Goal: Task Accomplishment & Management: Use online tool/utility

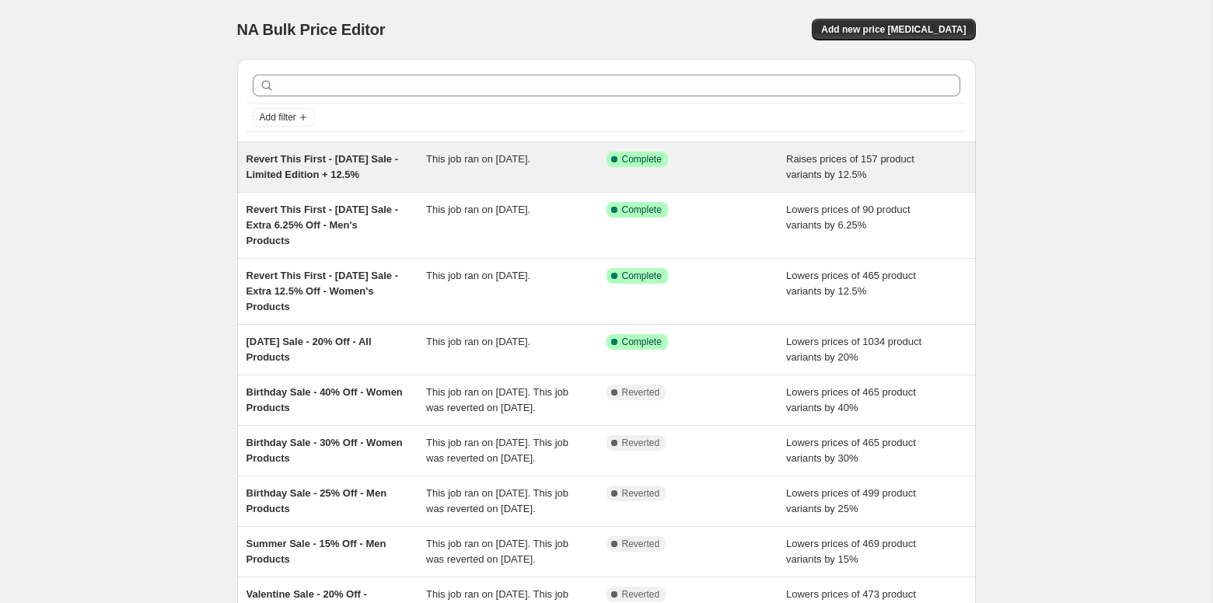
click at [673, 179] on div "Success Complete Complete" at bounding box center [697, 167] width 180 height 31
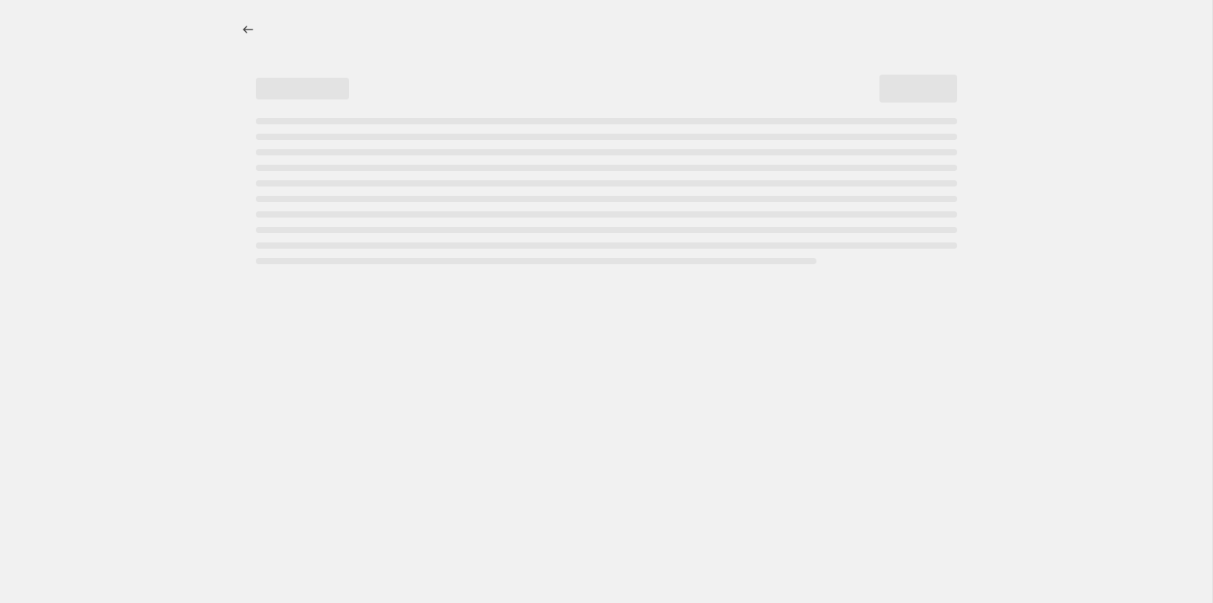
select select "percentage"
select select "no_change"
select select "tag"
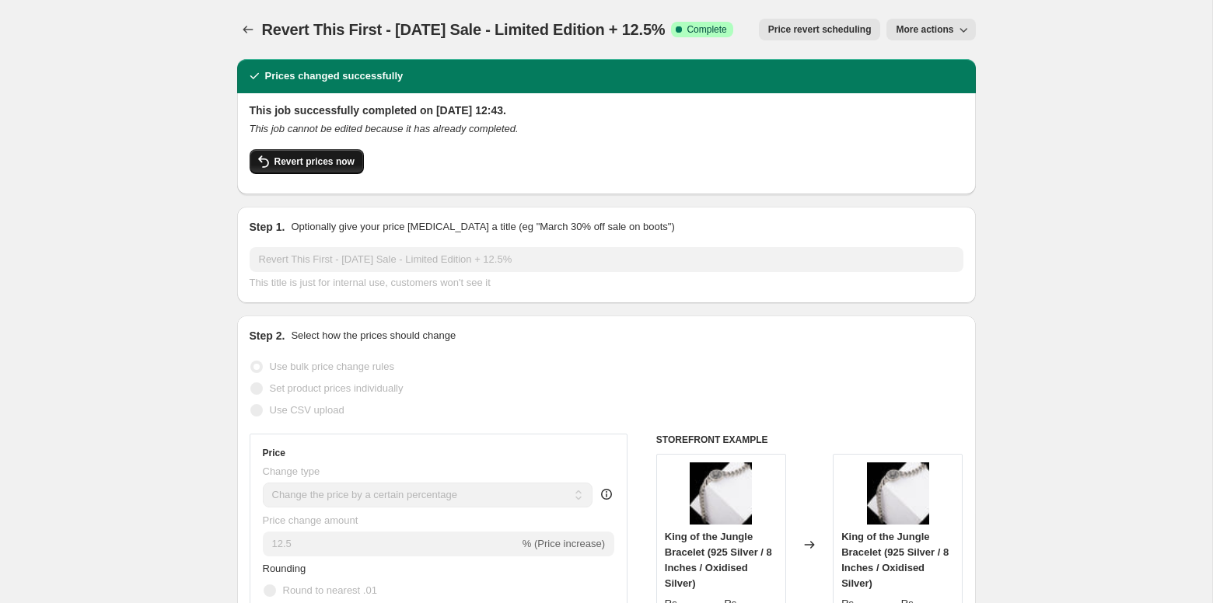
click at [311, 156] on span "Revert prices now" at bounding box center [314, 162] width 80 height 12
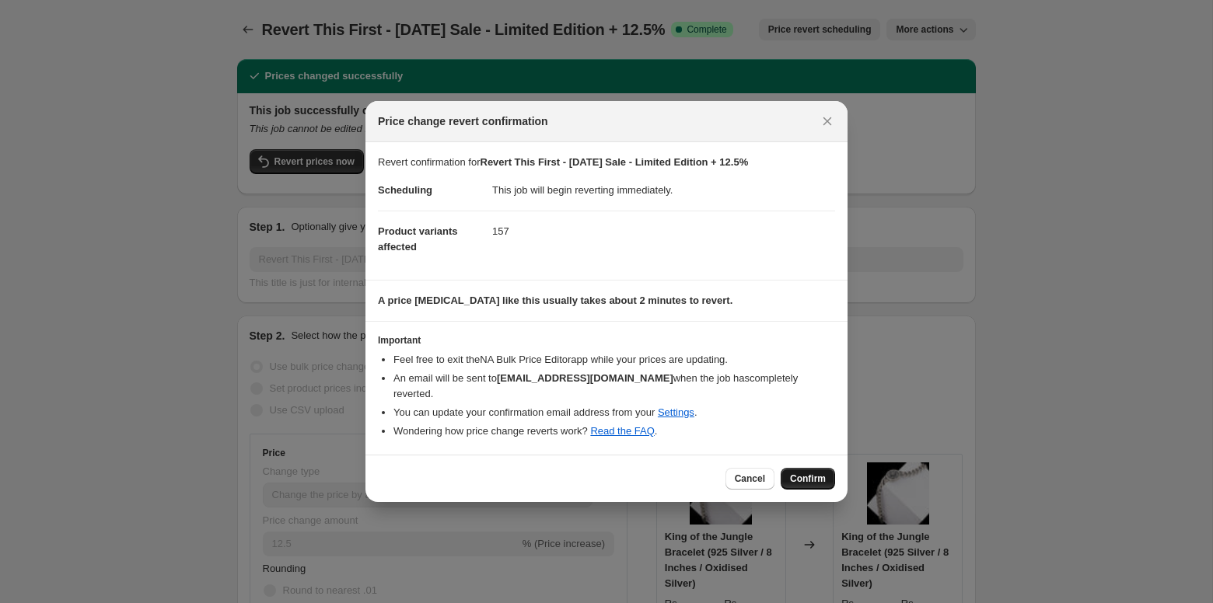
click at [816, 473] on span "Confirm" at bounding box center [808, 479] width 36 height 12
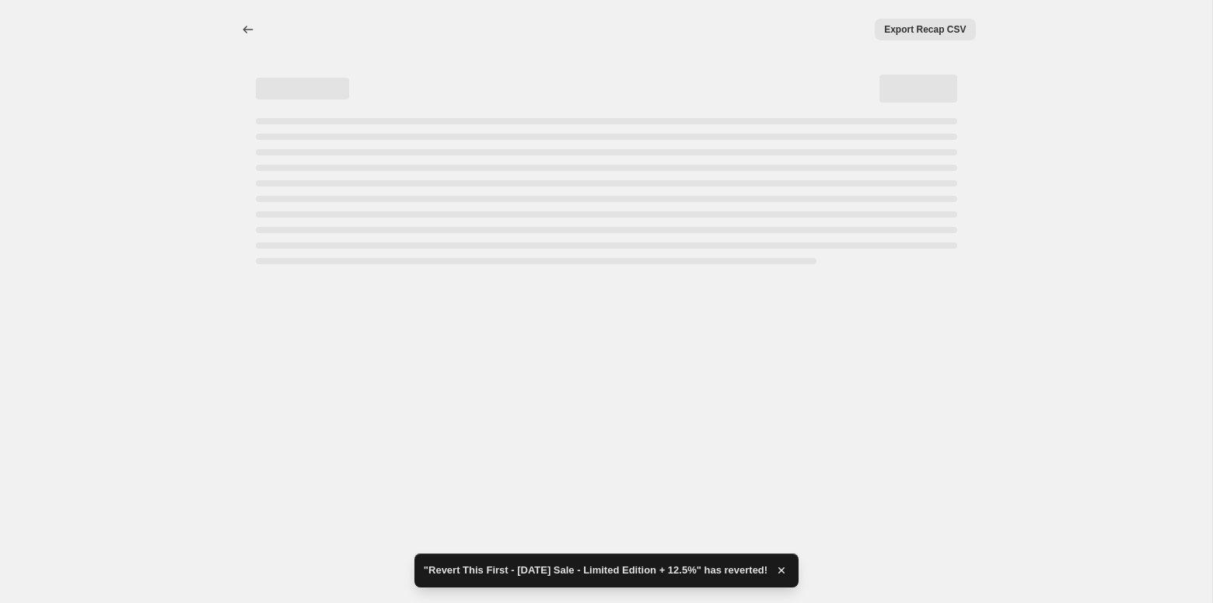
select select "percentage"
select select "no_change"
select select "tag"
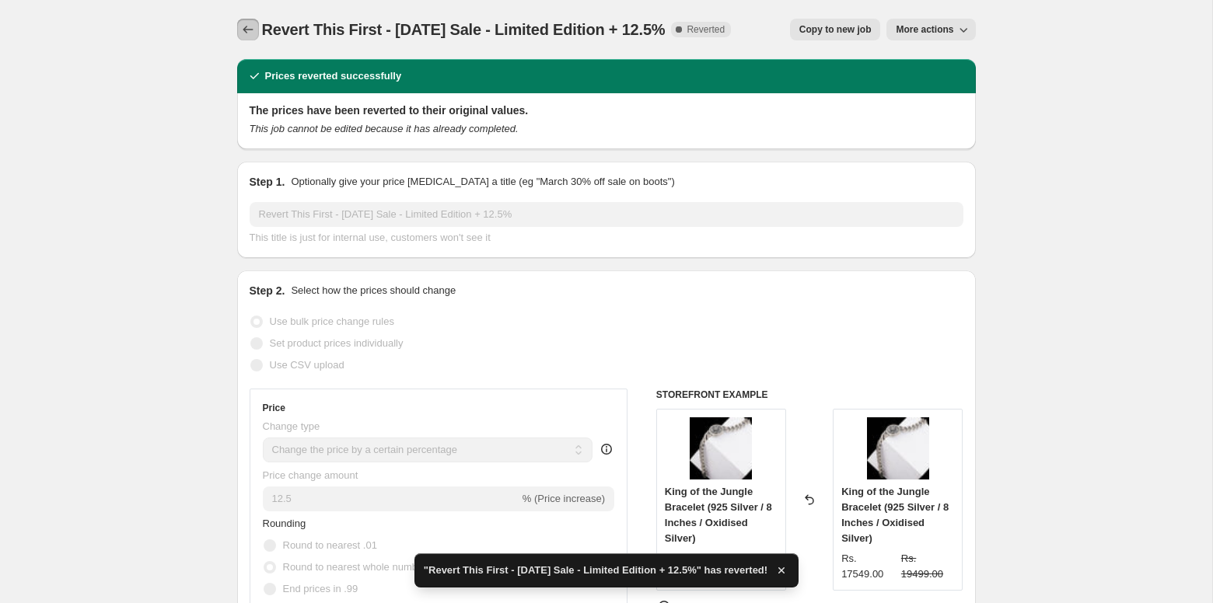
click at [247, 38] on button "Price change jobs" at bounding box center [248, 30] width 22 height 22
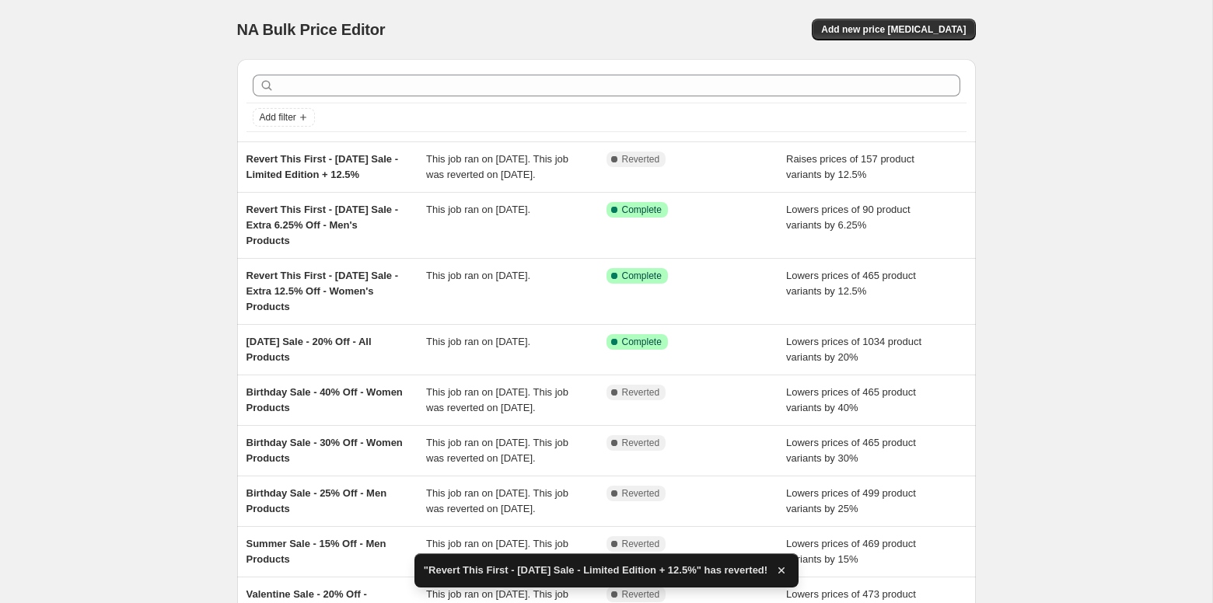
click at [1018, 208] on div "NA Bulk Price Editor. This page is ready NA Bulk Price Editor Add new price cha…" at bounding box center [606, 416] width 1212 height 832
